Goal: Transaction & Acquisition: Purchase product/service

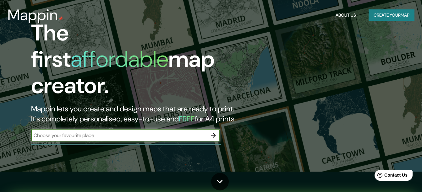
scroll to position [31, 0]
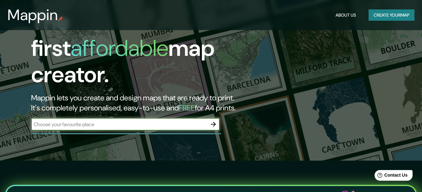
click at [207, 118] on button "button" at bounding box center [213, 124] width 13 height 13
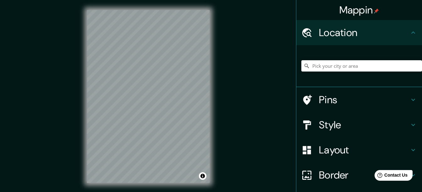
click at [409, 31] on icon at bounding box center [413, 33] width 8 height 8
click at [339, 62] on input "Pick your city or area" at bounding box center [361, 65] width 121 height 11
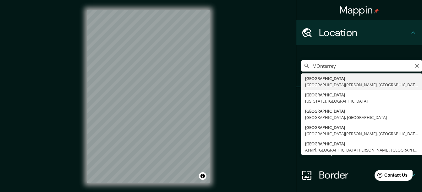
type input "[GEOGRAPHIC_DATA], [GEOGRAPHIC_DATA][PERSON_NAME], [GEOGRAPHIC_DATA]"
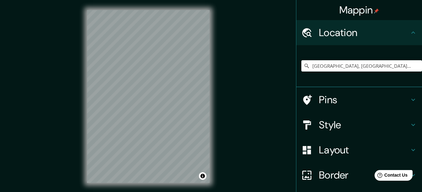
click at [409, 32] on icon at bounding box center [413, 33] width 8 height 8
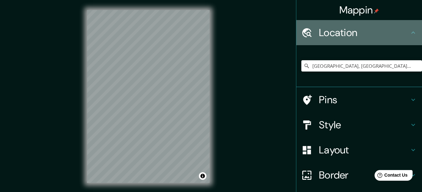
click at [411, 33] on icon at bounding box center [413, 32] width 4 height 2
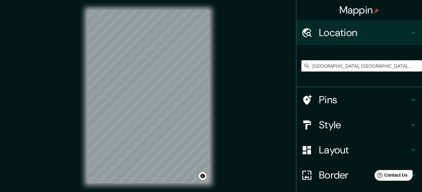
click at [410, 148] on icon at bounding box center [413, 150] width 8 height 8
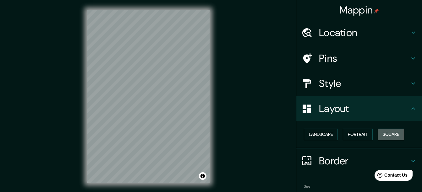
click at [390, 136] on button "Square" at bounding box center [390, 135] width 26 height 12
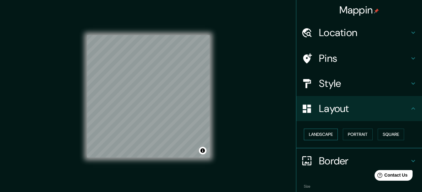
click at [319, 134] on button "Landscape" at bounding box center [321, 135] width 34 height 12
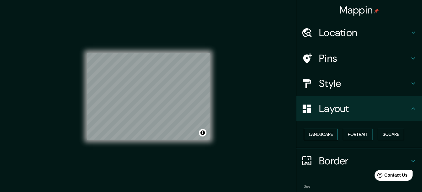
click at [311, 129] on button "Landscape" at bounding box center [321, 135] width 34 height 12
click at [355, 133] on button "Portrait" at bounding box center [358, 135] width 30 height 12
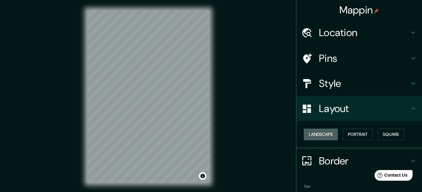
click at [319, 132] on button "Landscape" at bounding box center [321, 135] width 34 height 12
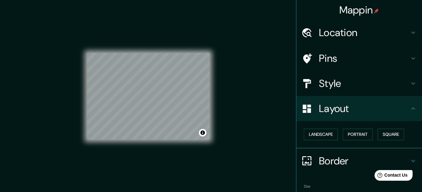
click at [409, 56] on icon at bounding box center [413, 59] width 8 height 8
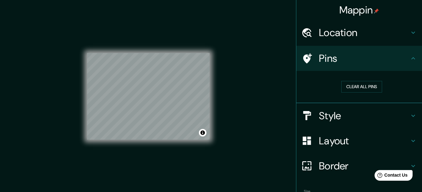
click at [409, 115] on icon at bounding box center [413, 116] width 8 height 8
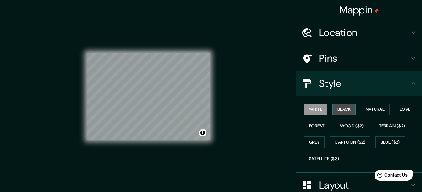
click at [338, 109] on button "Black" at bounding box center [344, 110] width 24 height 12
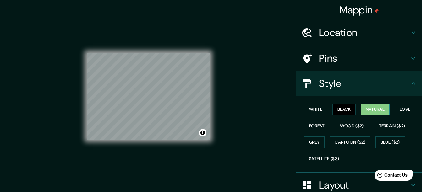
click at [375, 109] on button "Natural" at bounding box center [374, 110] width 29 height 12
click at [404, 109] on button "Love" at bounding box center [404, 110] width 21 height 12
click at [378, 109] on button "Natural" at bounding box center [374, 110] width 29 height 12
click at [311, 125] on button "Forest" at bounding box center [317, 126] width 26 height 12
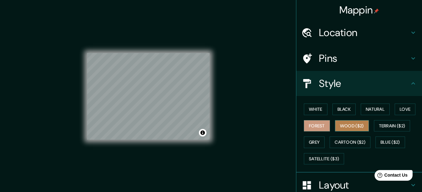
click at [352, 124] on button "Wood ($2)" at bounding box center [352, 126] width 34 height 12
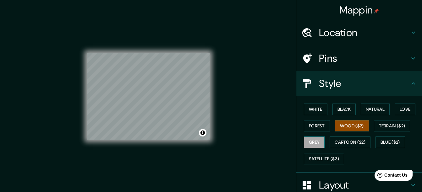
click at [312, 142] on button "Grey" at bounding box center [314, 143] width 21 height 12
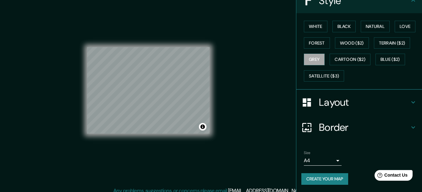
scroll to position [83, 0]
click at [408, 98] on div "Layout" at bounding box center [359, 101] width 126 height 25
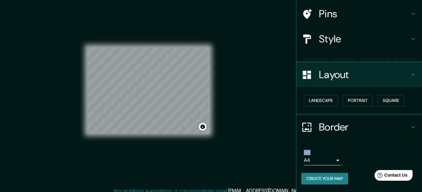
click at [408, 98] on div "Landscape [GEOGRAPHIC_DATA]" at bounding box center [361, 100] width 121 height 17
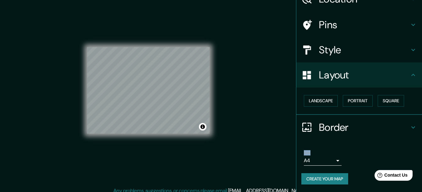
scroll to position [34, 0]
drag, startPoint x: 408, startPoint y: 98, endPoint x: 409, endPoint y: 79, distance: 18.9
click at [409, 79] on div "Layout" at bounding box center [359, 74] width 126 height 25
click at [413, 126] on div "Border" at bounding box center [359, 127] width 126 height 25
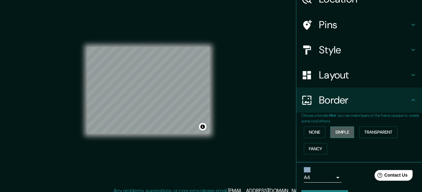
click at [337, 130] on button "Simple" at bounding box center [342, 133] width 24 height 12
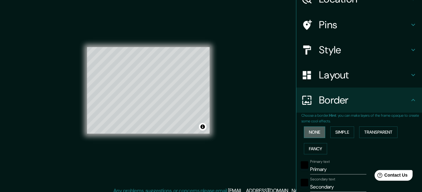
click at [310, 130] on button "None" at bounding box center [314, 133] width 21 height 12
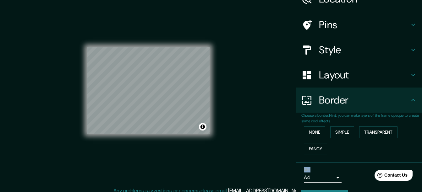
click at [337, 51] on h4 "Style" at bounding box center [364, 50] width 90 height 13
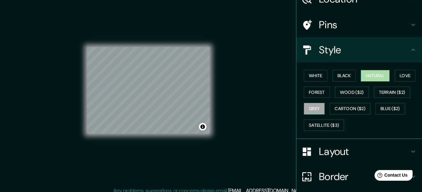
click at [378, 75] on button "Natural" at bounding box center [374, 76] width 29 height 12
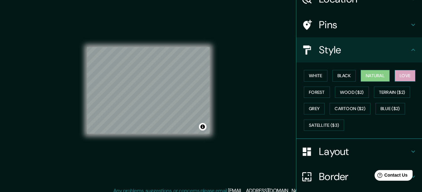
click at [404, 75] on button "Love" at bounding box center [404, 76] width 21 height 12
click at [315, 94] on button "Forest" at bounding box center [317, 93] width 26 height 12
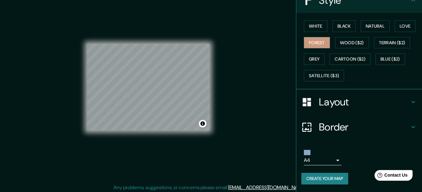
scroll to position [11, 0]
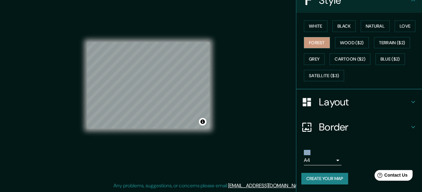
click at [332, 160] on body "Mappin Location [GEOGRAPHIC_DATA], [GEOGRAPHIC_DATA][PERSON_NAME], [GEOGRAPHIC_…" at bounding box center [211, 85] width 422 height 192
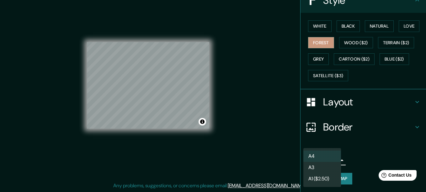
click at [330, 167] on li "A3" at bounding box center [323, 167] width 38 height 11
click at [331, 160] on body "Mappin Location [GEOGRAPHIC_DATA], [GEOGRAPHIC_DATA][PERSON_NAME], [GEOGRAPHIC_…" at bounding box center [213, 85] width 426 height 192
click at [321, 155] on li "A4" at bounding box center [323, 156] width 38 height 11
type input "single"
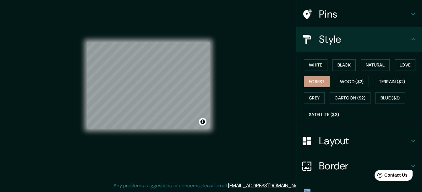
scroll to position [0, 0]
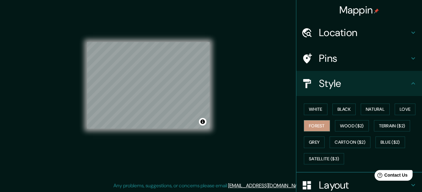
click at [353, 11] on h4 "Mappin" at bounding box center [359, 10] width 40 height 13
